Goal: Transaction & Acquisition: Download file/media

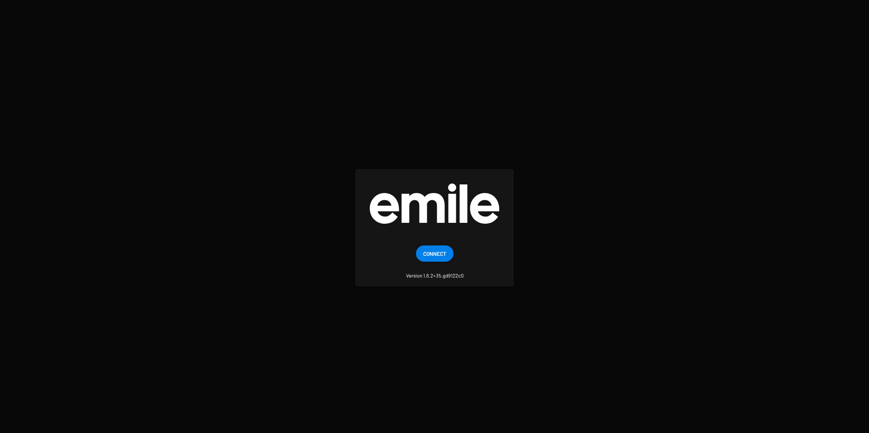
click at [433, 263] on small "Version 1.6.2+35.gd9122c0" at bounding box center [434, 271] width 57 height 18
click at [436, 259] on span "Connect" at bounding box center [434, 254] width 23 height 16
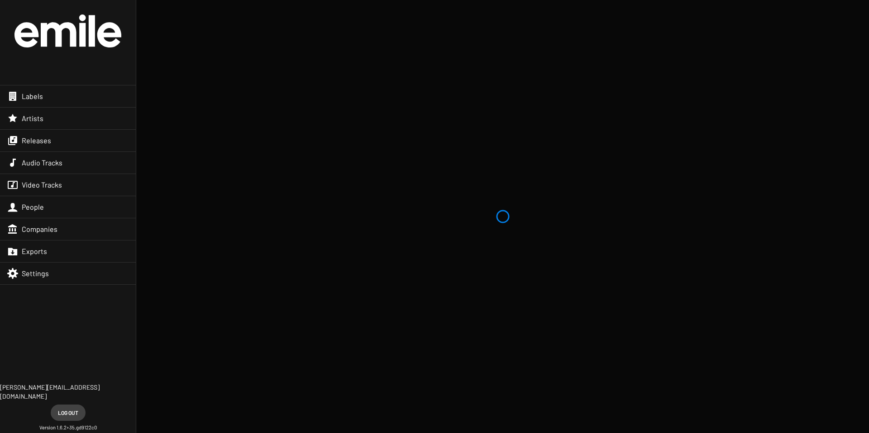
click at [71, 90] on div "Labels" at bounding box center [68, 97] width 136 height 22
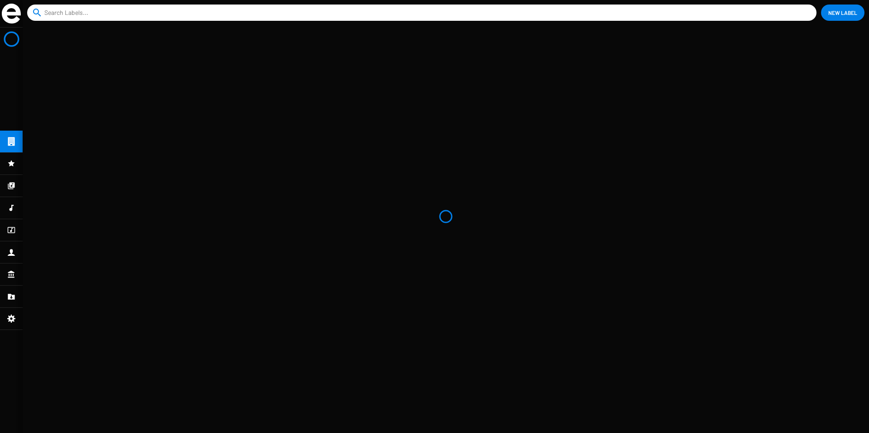
click at [11, 170] on div at bounding box center [11, 164] width 23 height 22
click at [91, 14] on input at bounding box center [422, 13] width 757 height 16
type input "arcache"
click at [801, 8] on button "close" at bounding box center [805, 12] width 9 height 9
type input "arcache"
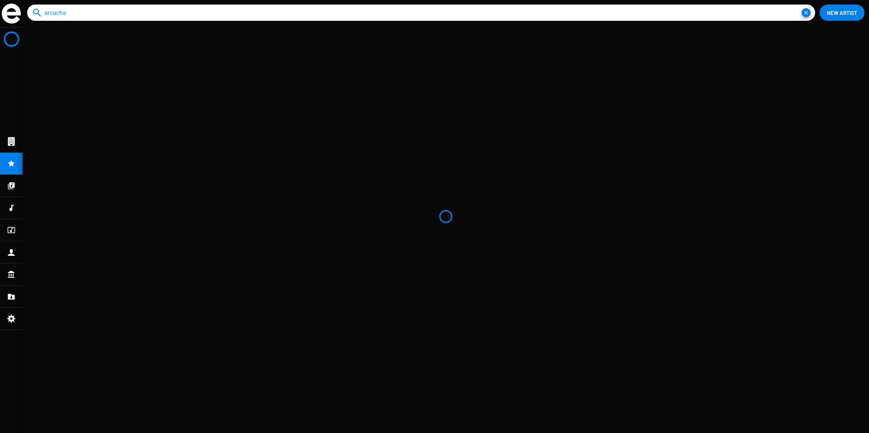
click at [801, 8] on button "close" at bounding box center [805, 12] width 9 height 9
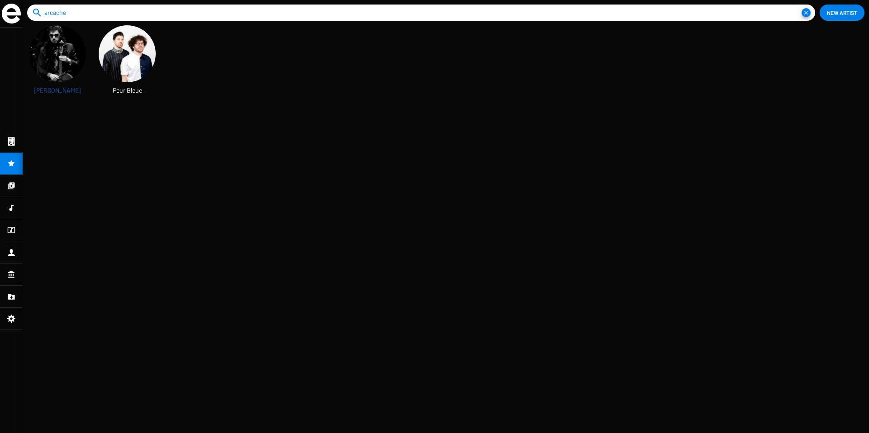
type input "arcache"
click at [62, 40] on img at bounding box center [57, 53] width 57 height 57
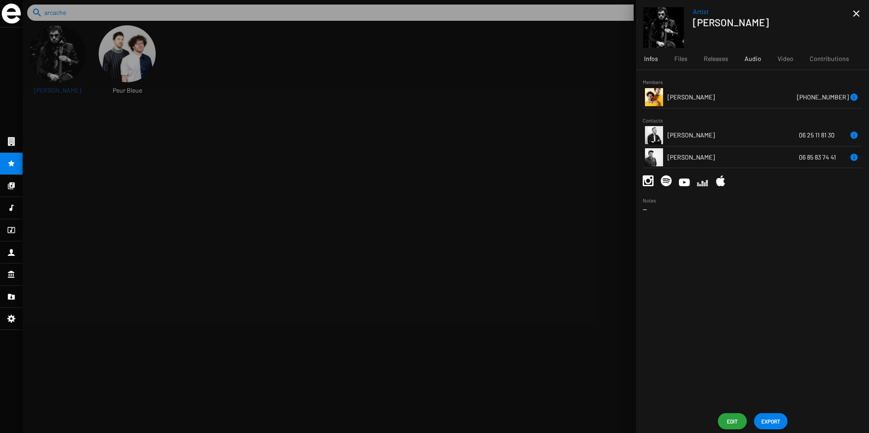
click at [758, 61] on span "Audio" at bounding box center [752, 58] width 17 height 9
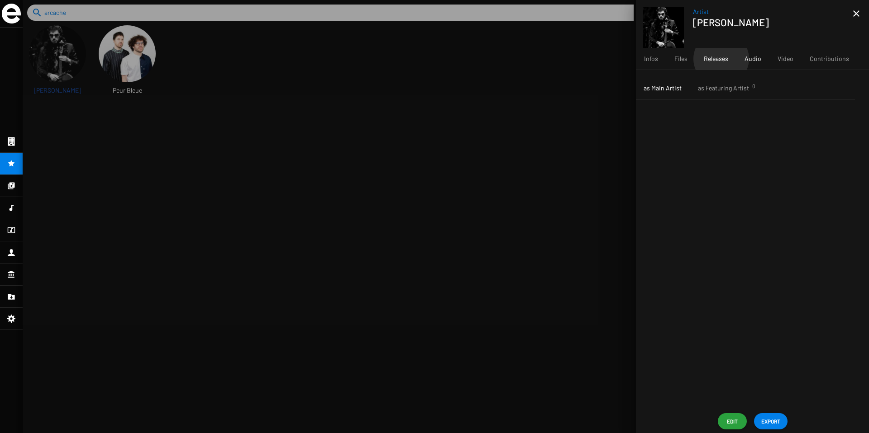
click at [720, 59] on span "Releases" at bounding box center [716, 58] width 24 height 9
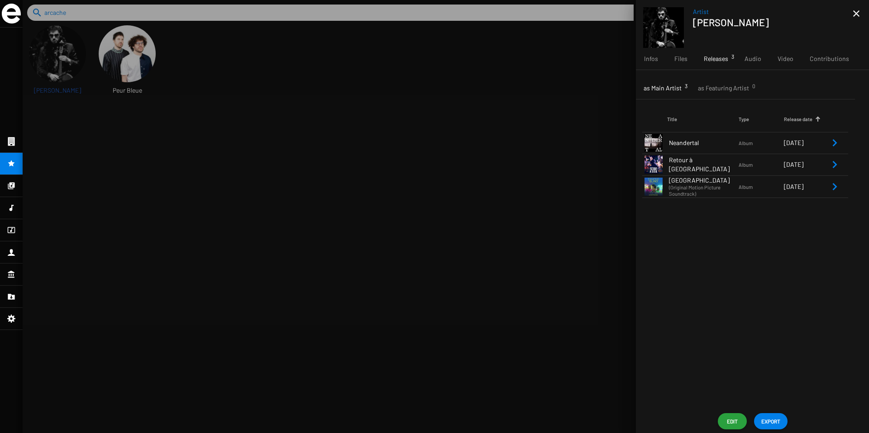
click at [830, 141] on icon "Remove Reference" at bounding box center [834, 143] width 11 height 11
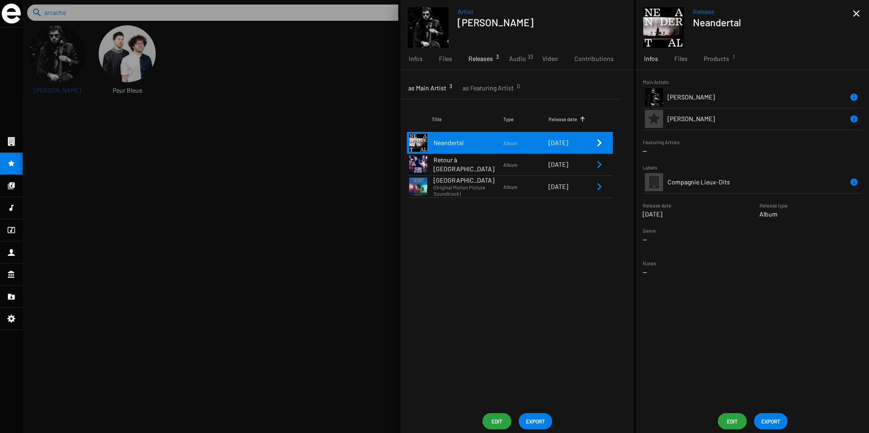
click at [692, 181] on span "Compagnie Lieux-Dits" at bounding box center [698, 182] width 62 height 8
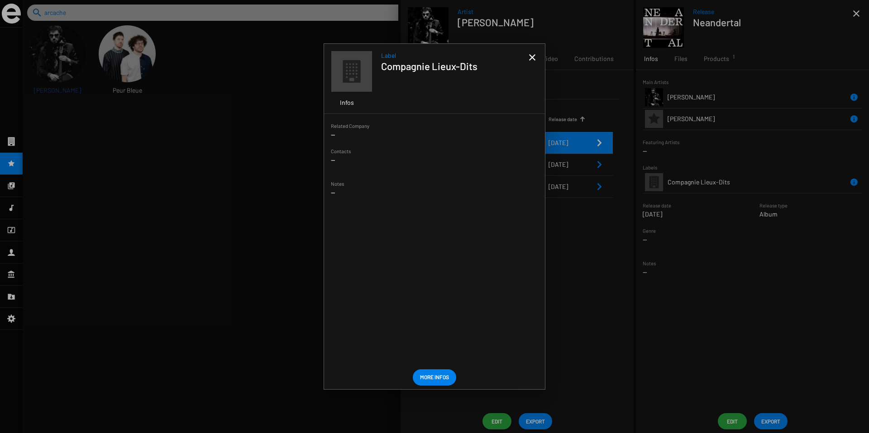
click at [440, 377] on span "More Infos" at bounding box center [434, 377] width 29 height 16
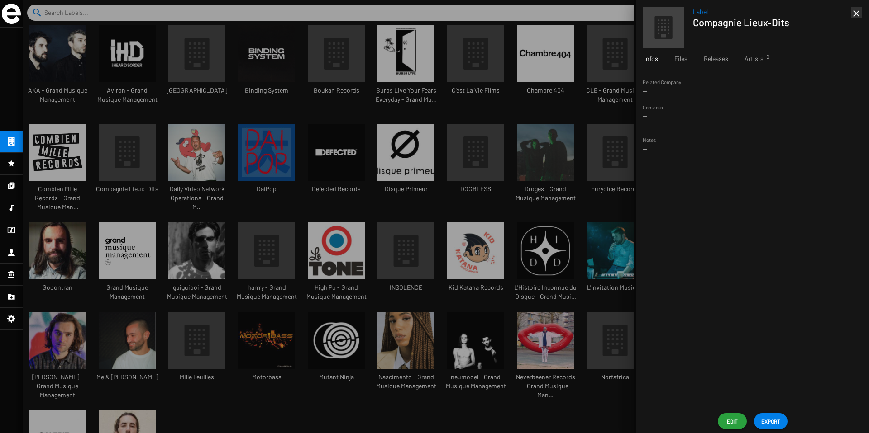
scroll to position [15, 76]
click at [721, 61] on span "Releases" at bounding box center [716, 58] width 24 height 9
click at [657, 62] on span "Infos" at bounding box center [651, 58] width 14 height 9
click at [767, 417] on span "EXPORT" at bounding box center [770, 422] width 19 height 16
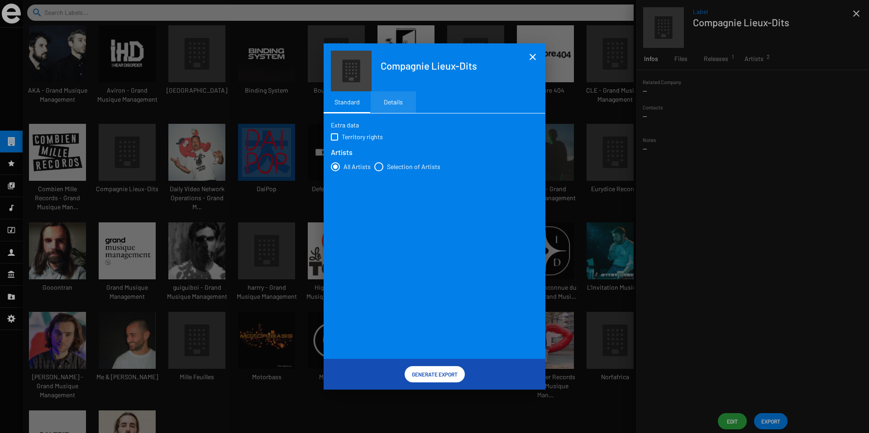
click at [386, 101] on div "Details" at bounding box center [393, 102] width 19 height 9
click at [438, 383] on footer "Generate Export" at bounding box center [435, 374] width 222 height 31
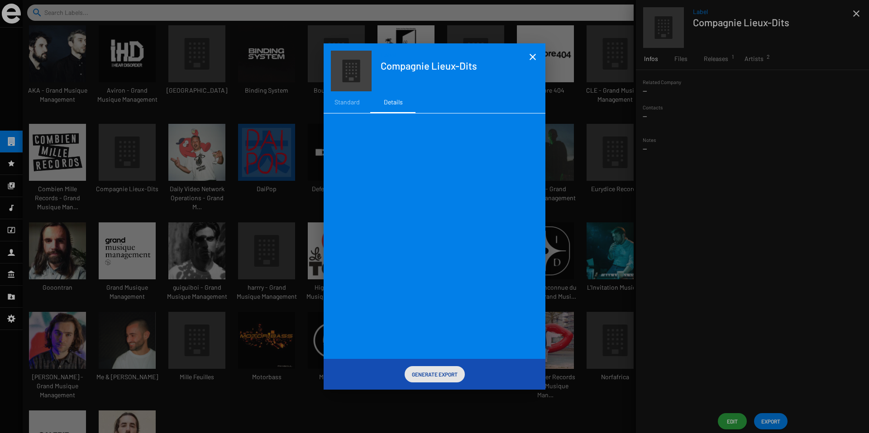
click at [443, 373] on span "Generate Export" at bounding box center [435, 375] width 46 height 16
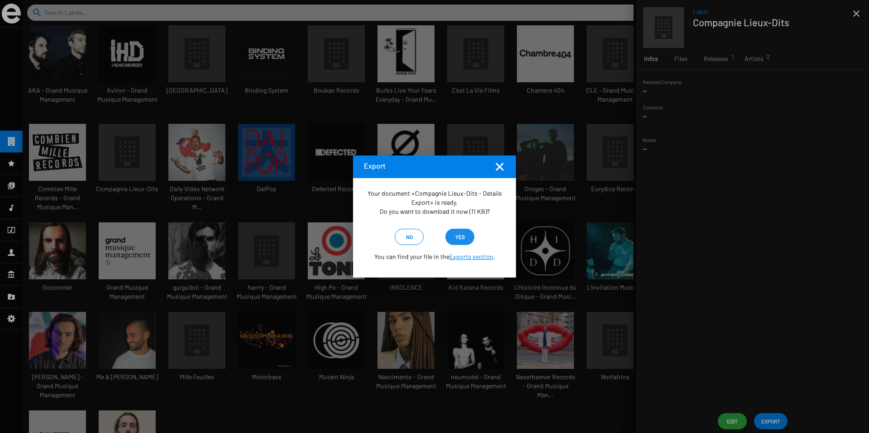
click at [459, 238] on span "yes" at bounding box center [460, 237] width 10 height 16
